Goal: Task Accomplishment & Management: Complete application form

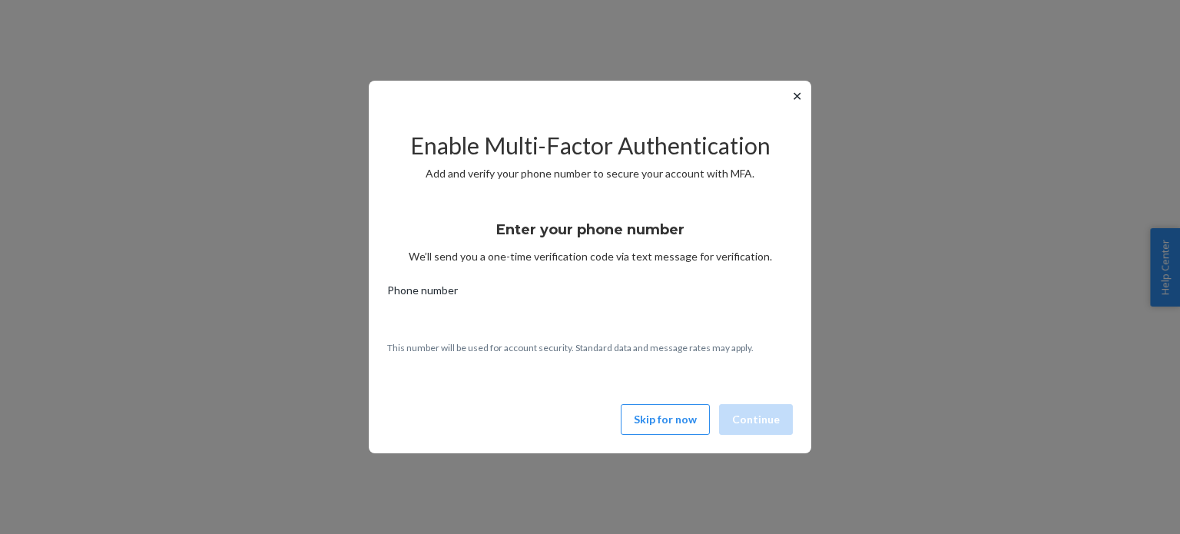
click at [682, 423] on button "Skip for now" at bounding box center [665, 419] width 89 height 31
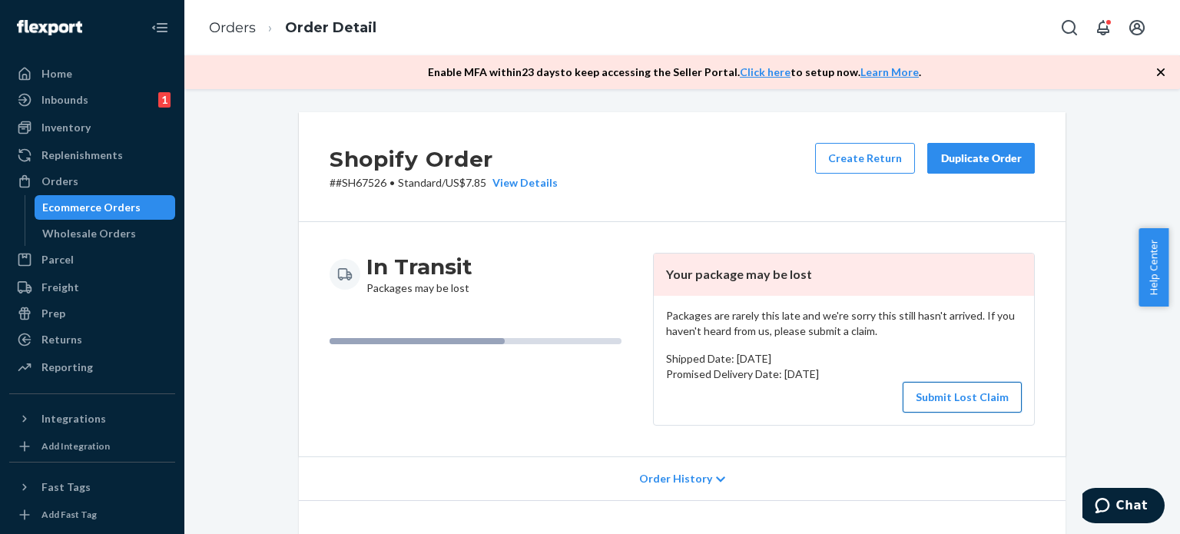
click at [935, 393] on button "Submit Lost Claim" at bounding box center [962, 397] width 119 height 31
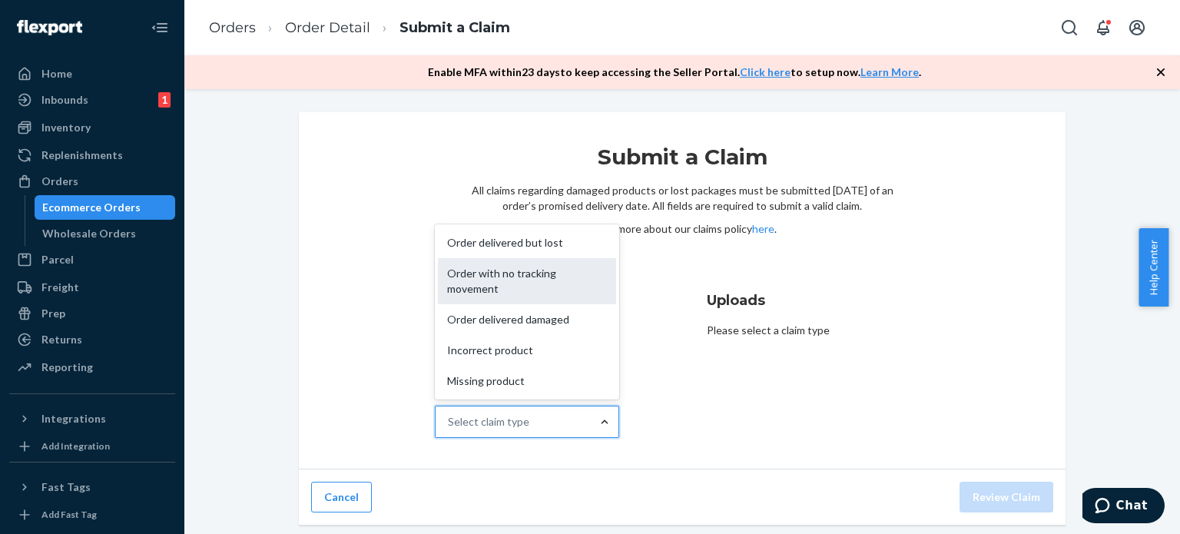
click at [548, 292] on div "Order with no tracking movement" at bounding box center [527, 281] width 178 height 46
click at [449, 414] on input "Why are you submitting a claim? option Order with no tracking movement focused,…" at bounding box center [449, 421] width 2 height 15
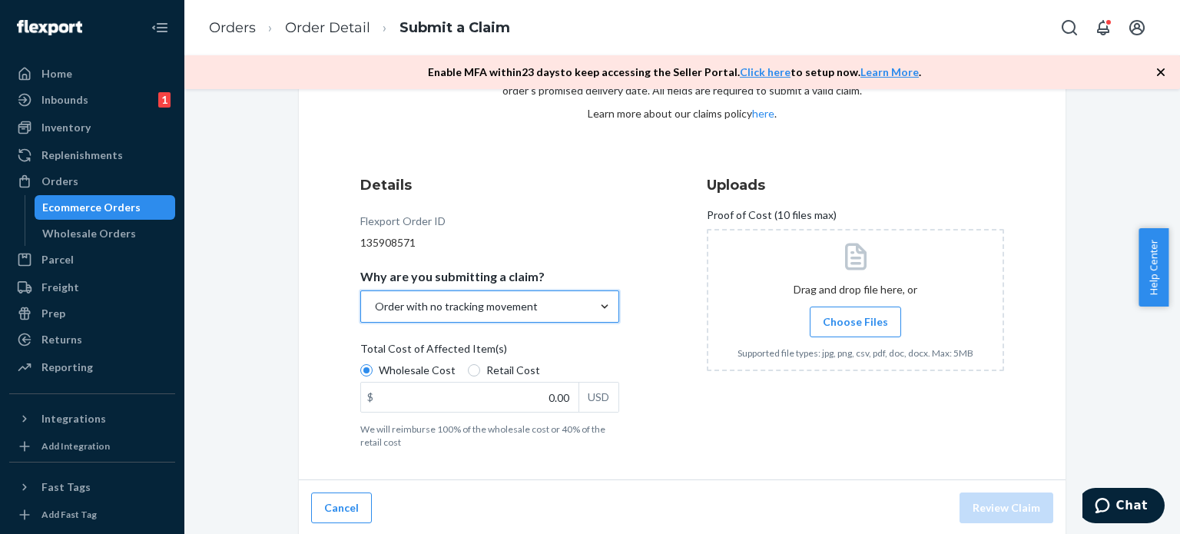
scroll to position [117, 0]
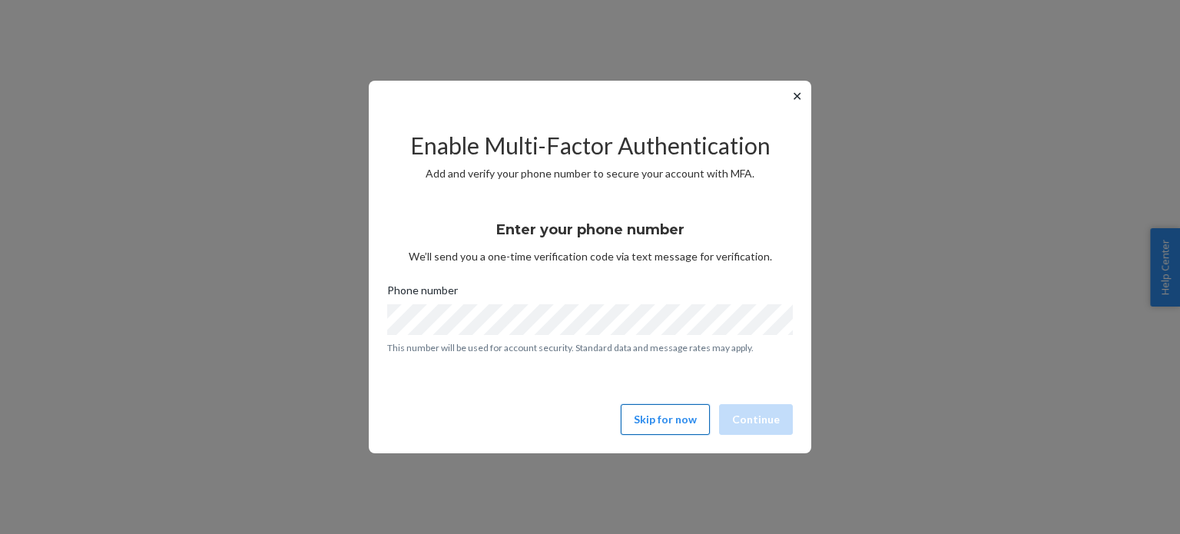
click at [686, 431] on button "Skip for now" at bounding box center [665, 419] width 89 height 31
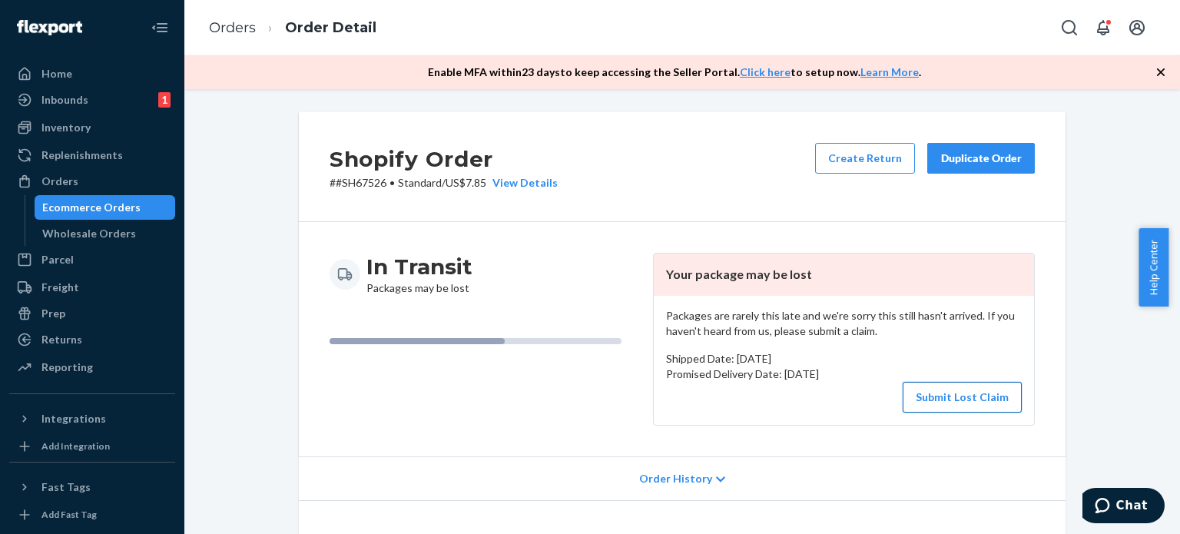
click at [938, 399] on button "Submit Lost Claim" at bounding box center [962, 397] width 119 height 31
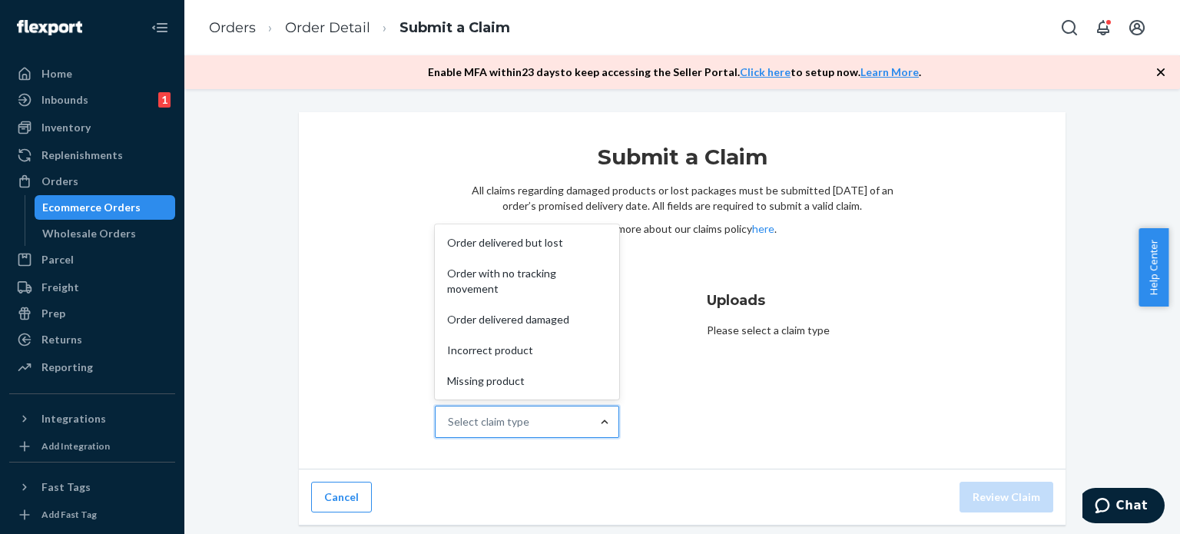
click at [591, 419] on div at bounding box center [605, 421] width 28 height 15
click at [449, 419] on input "Why are you submitting a claim? option Order delivered but lost focused, 1 of 5…" at bounding box center [449, 421] width 2 height 15
click at [527, 284] on div "Order with no tracking movement" at bounding box center [527, 281] width 178 height 46
click at [449, 414] on input "Why are you submitting a claim? option Order with no tracking movement focused,…" at bounding box center [449, 421] width 2 height 15
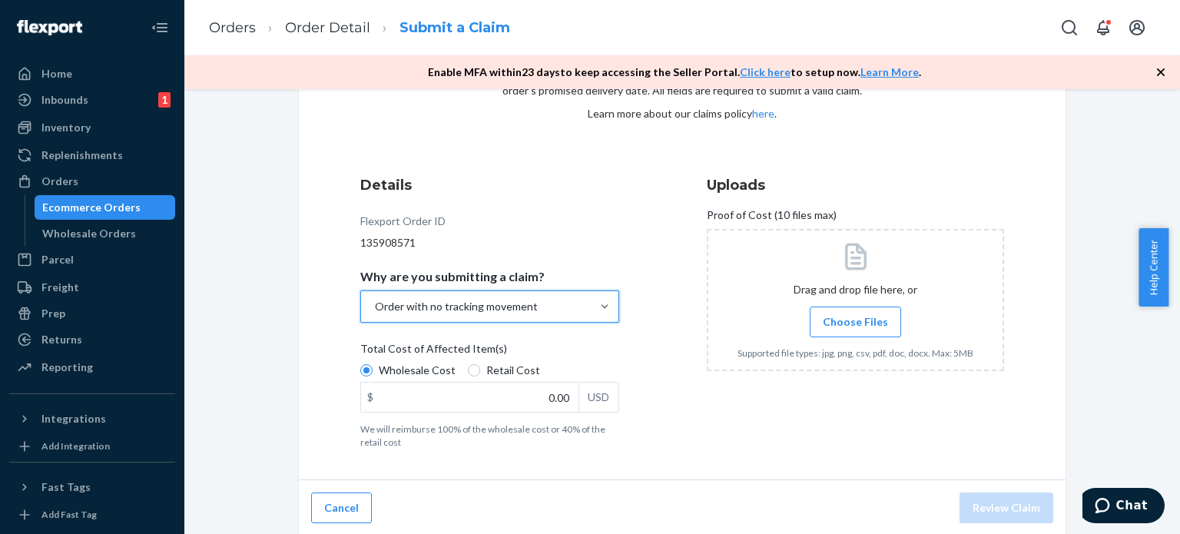
scroll to position [117, 0]
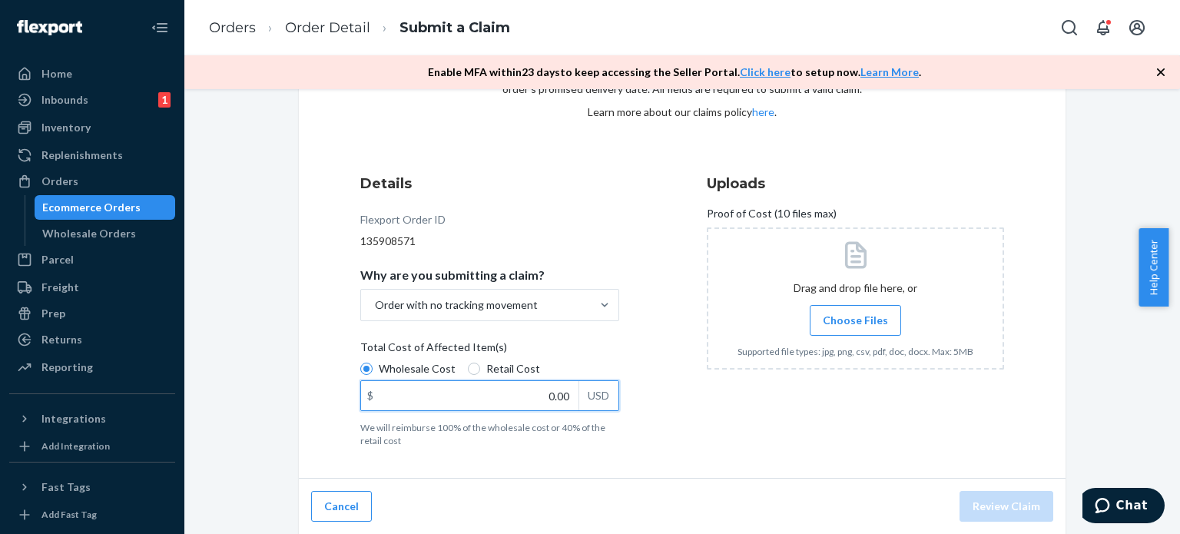
drag, startPoint x: 443, startPoint y: 390, endPoint x: 307, endPoint y: 391, distance: 136.8
click at [307, 391] on div "Submit a Claim All claims regarding damaged products or lost packages must be s…" at bounding box center [682, 236] width 767 height 483
type input "490.00"
click at [799, 433] on div "Uploads Proof of Cost (10 files max) Drag and drop file here, or Choose Files S…" at bounding box center [855, 310] width 297 height 286
click at [843, 330] on label "Choose Files" at bounding box center [855, 320] width 91 height 31
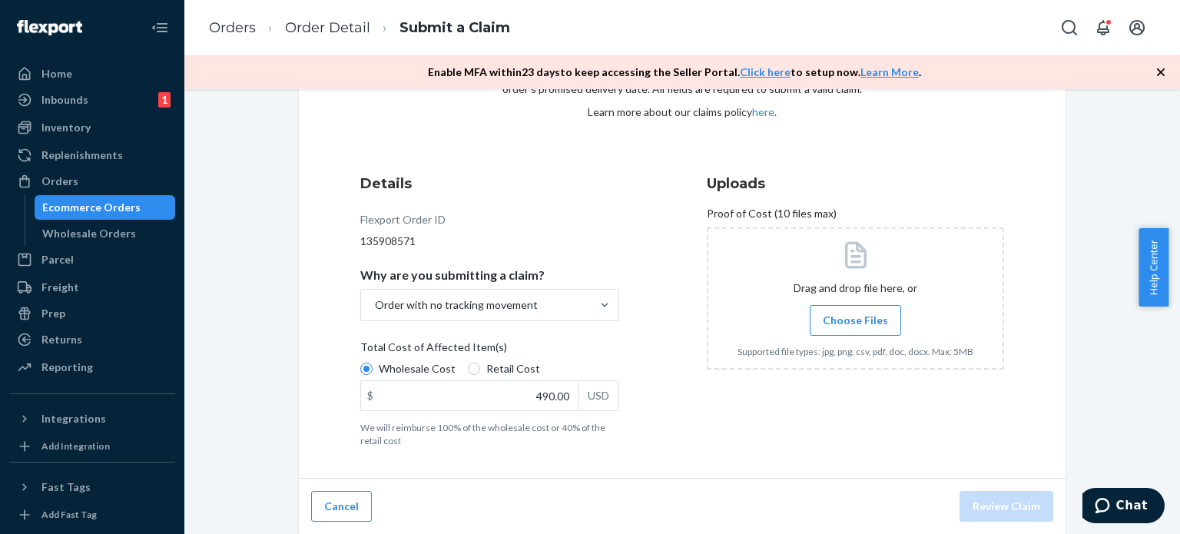
click at [855, 329] on input "Choose Files" at bounding box center [855, 320] width 1 height 17
click at [1011, 509] on button "Review Claim" at bounding box center [1007, 506] width 94 height 31
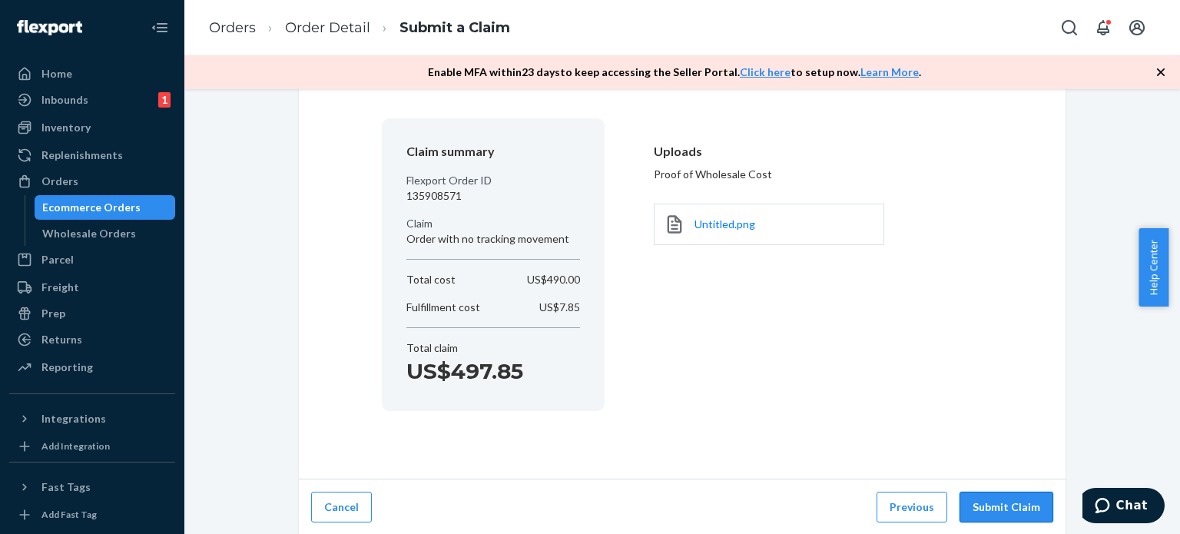
click at [996, 509] on button "Submit Claim" at bounding box center [1007, 507] width 94 height 31
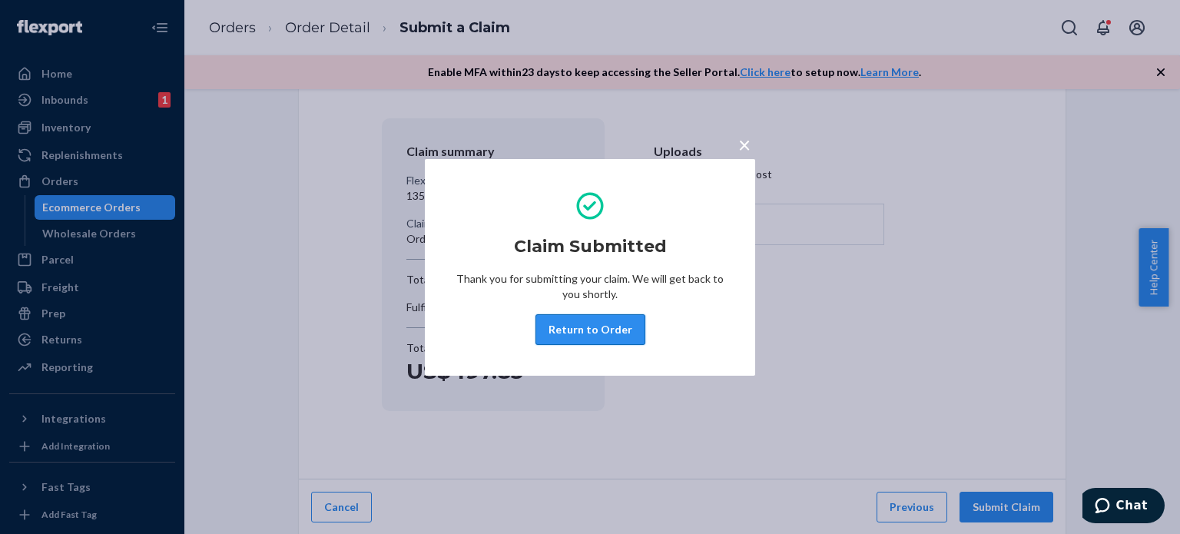
click at [622, 334] on button "Return to Order" at bounding box center [591, 329] width 110 height 31
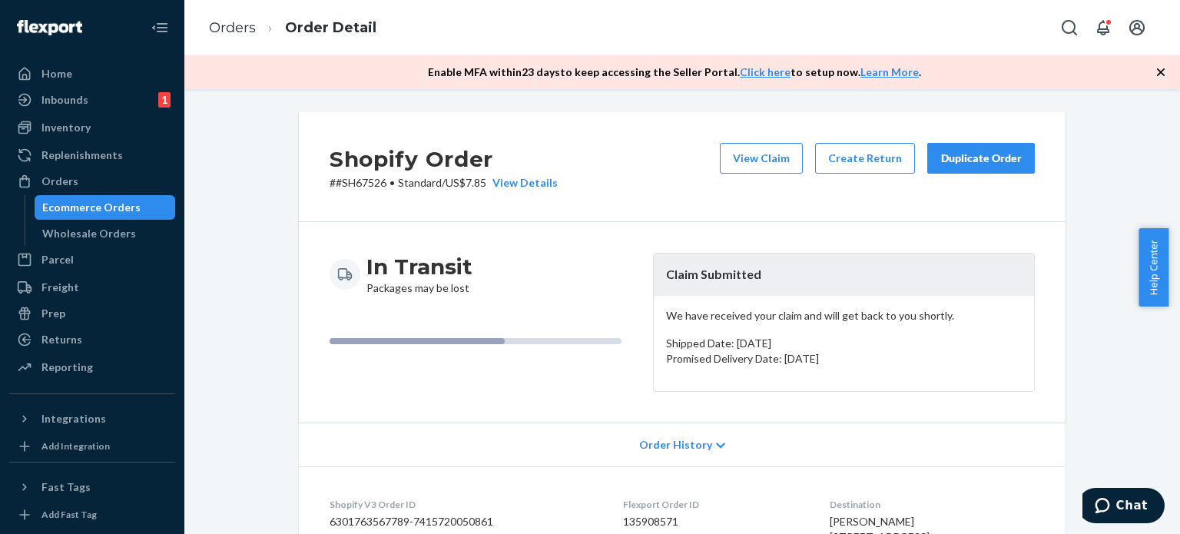
drag, startPoint x: 911, startPoint y: 362, endPoint x: 652, endPoint y: 300, distance: 266.3
click at [654, 300] on div "We have received your claim and will get back to you shortly. Shipped Date: [DA…" at bounding box center [844, 343] width 380 height 95
copy div "We have received your claim and will get back to you shortly. Shipped Date: [DA…"
